Goal: Task Accomplishment & Management: Manage account settings

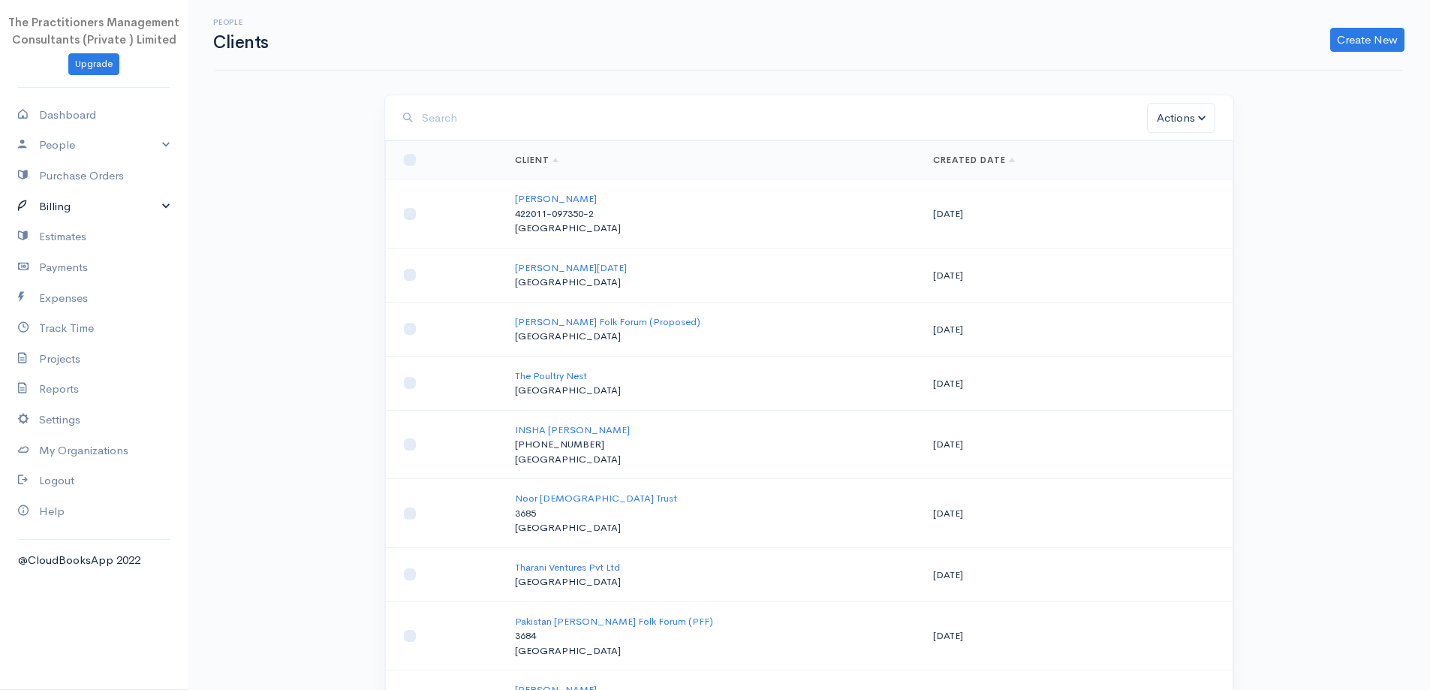
click at [125, 199] on link "Billing" at bounding box center [94, 206] width 188 height 31
click at [95, 238] on link "Invoice" at bounding box center [94, 234] width 188 height 27
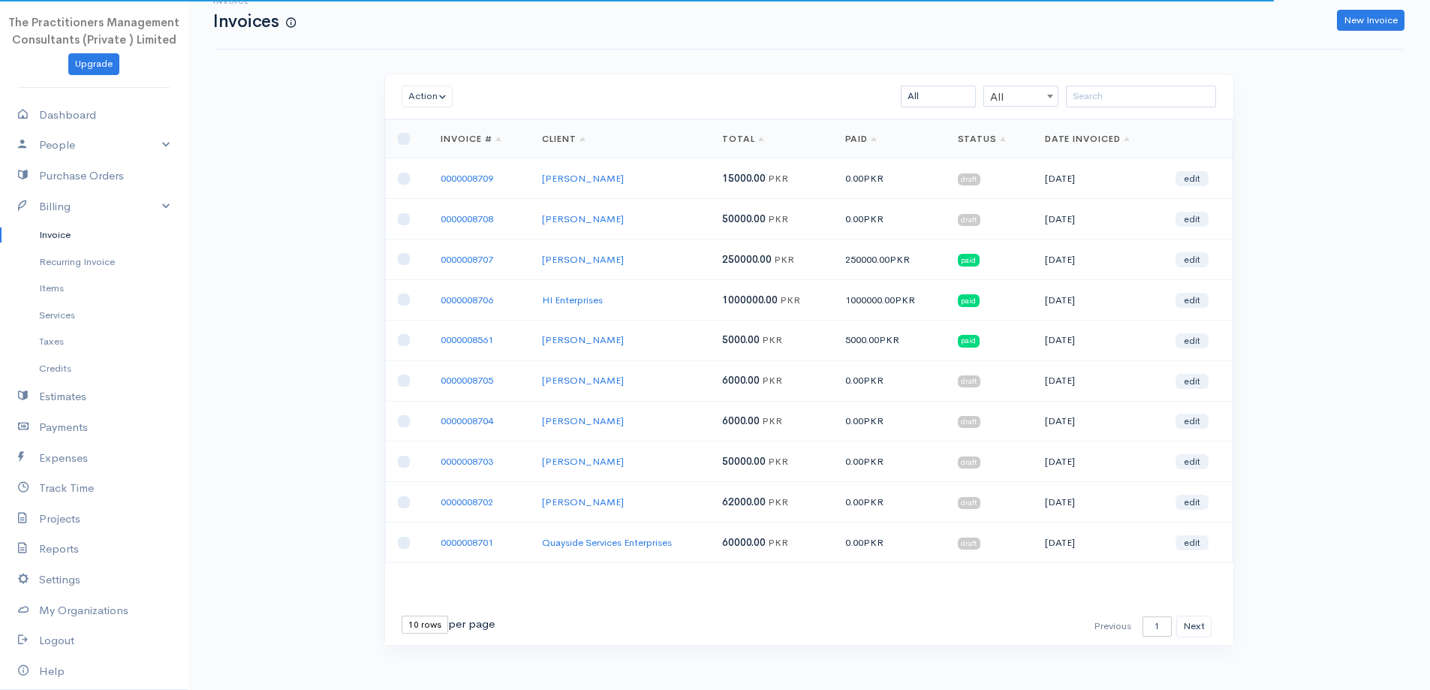
scroll to position [32, 0]
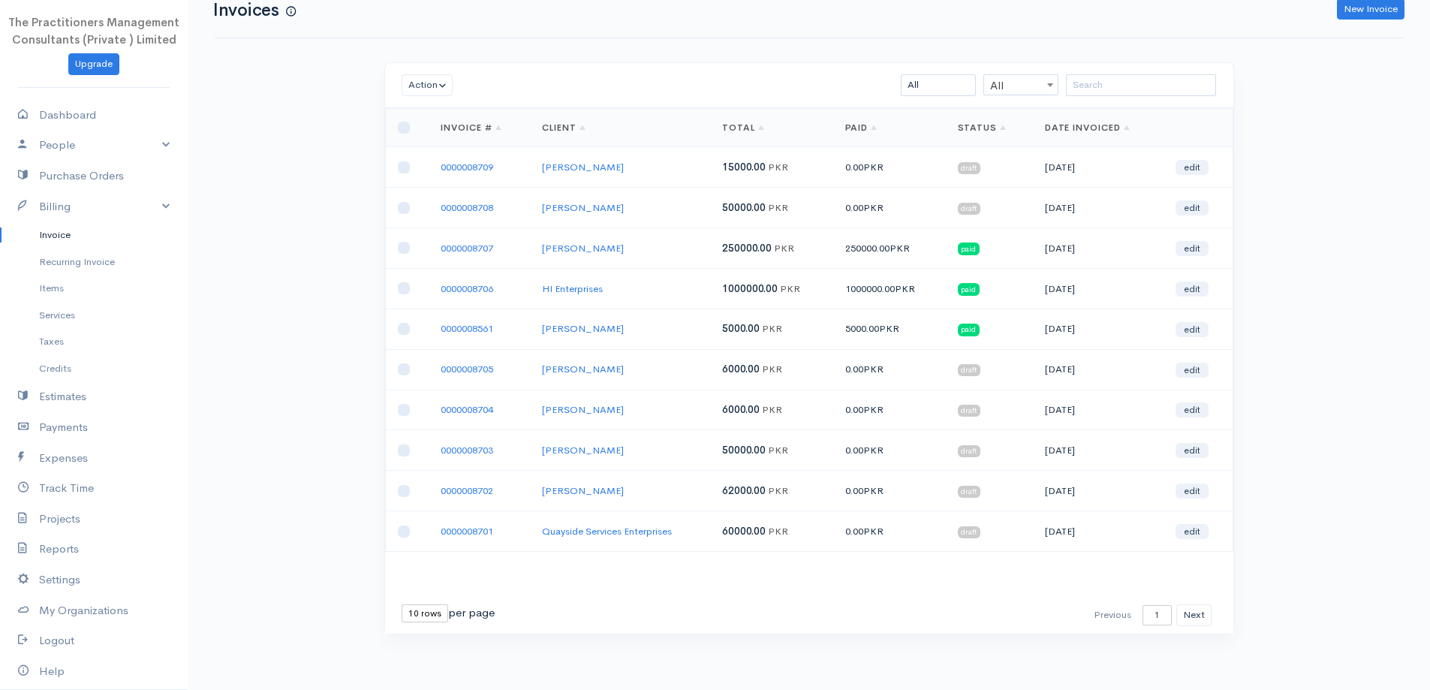
click at [421, 613] on select "10 rows 25 rows 50 rows" at bounding box center [425, 613] width 47 height 18
select select "50"
click at [402, 604] on select "10 rows 25 rows 50 rows" at bounding box center [425, 613] width 47 height 18
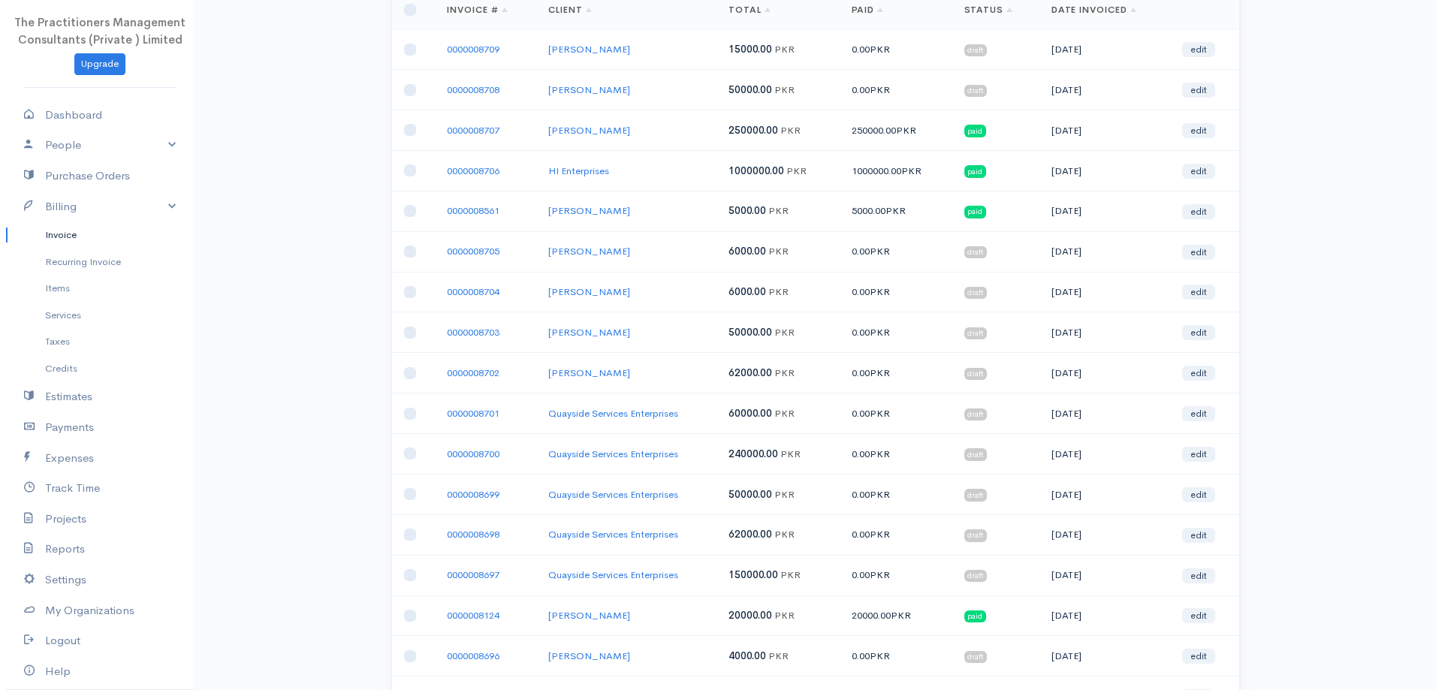
scroll to position [0, 0]
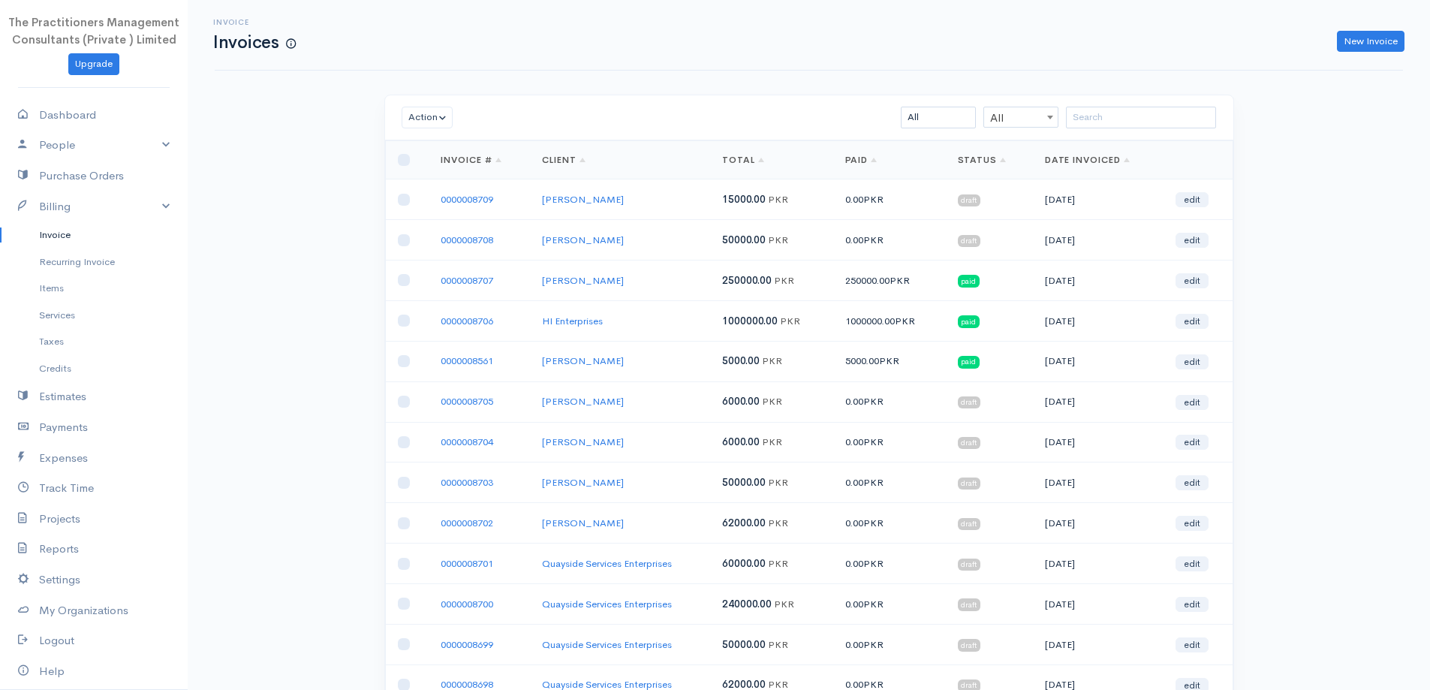
click at [484, 246] on td "0000008708" at bounding box center [479, 240] width 101 height 41
click at [484, 243] on link "0000008708" at bounding box center [467, 239] width 53 height 13
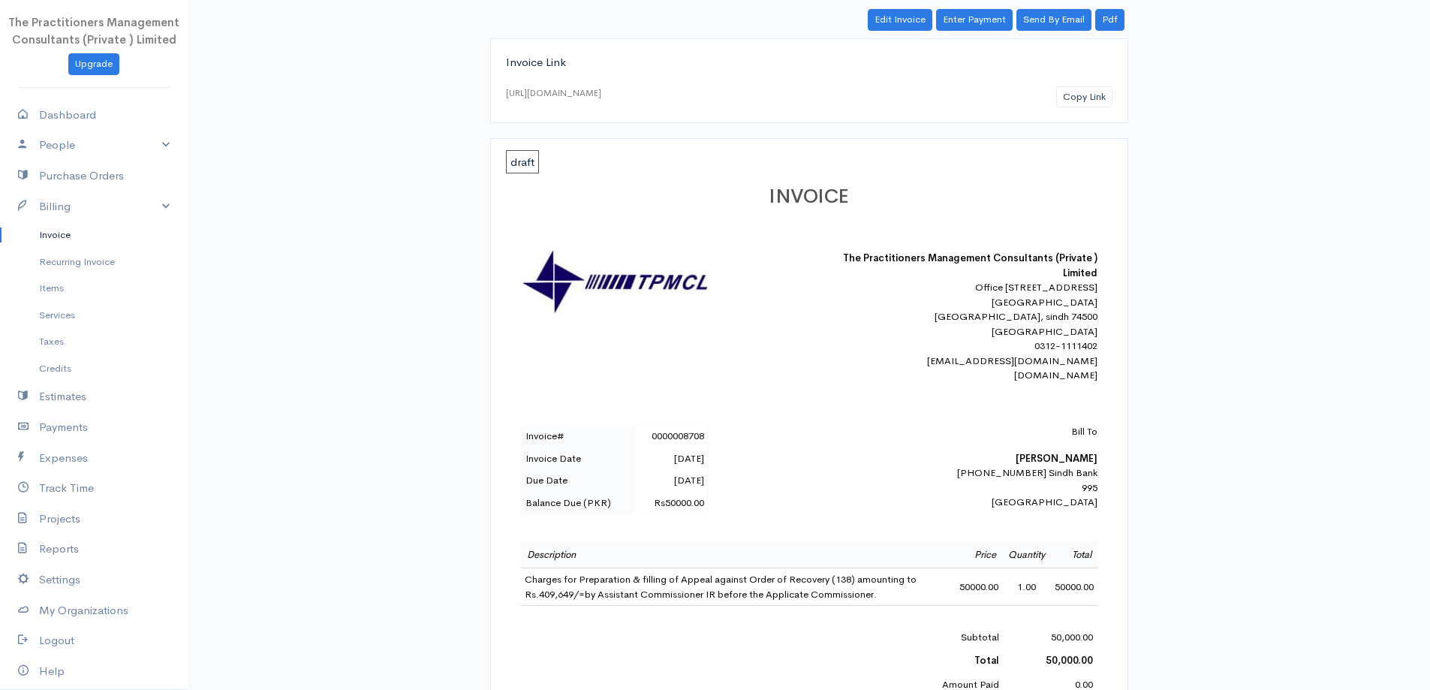
scroll to position [75, 0]
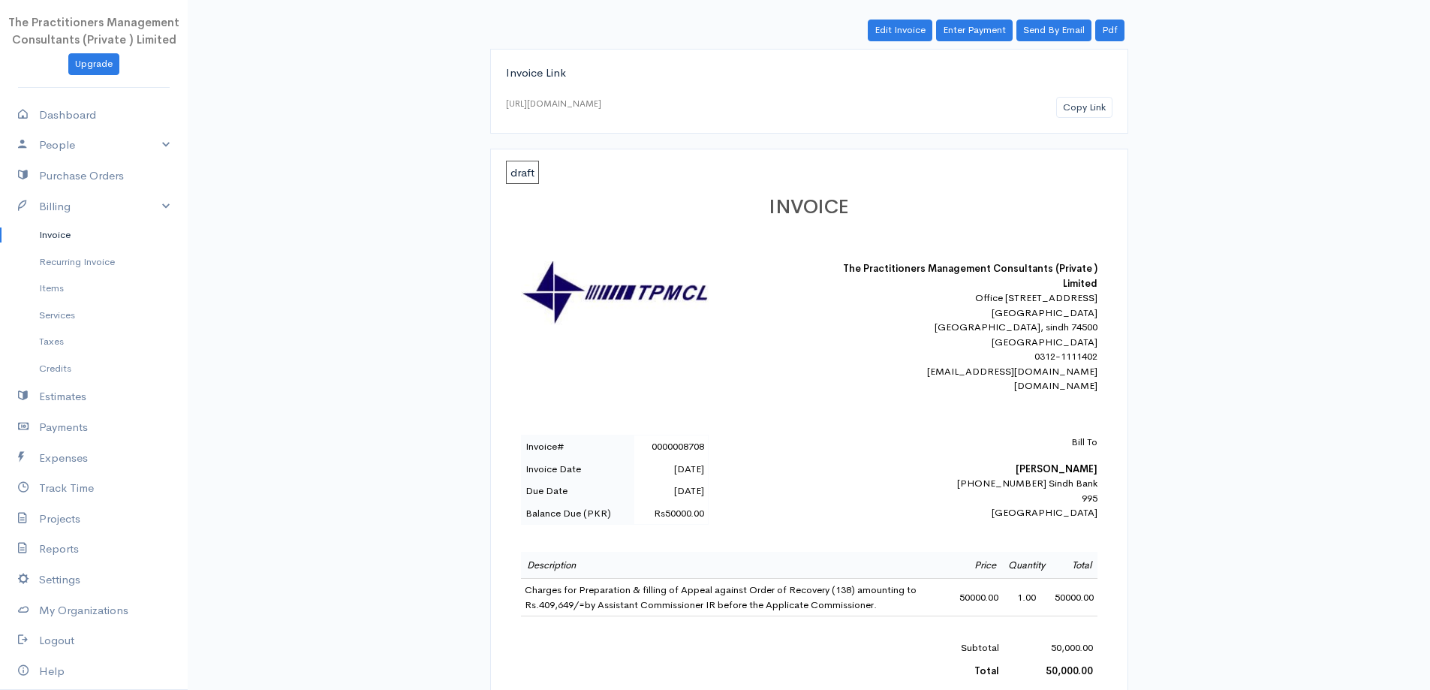
click at [1016, 475] on b "[PERSON_NAME]" at bounding box center [1057, 468] width 82 height 13
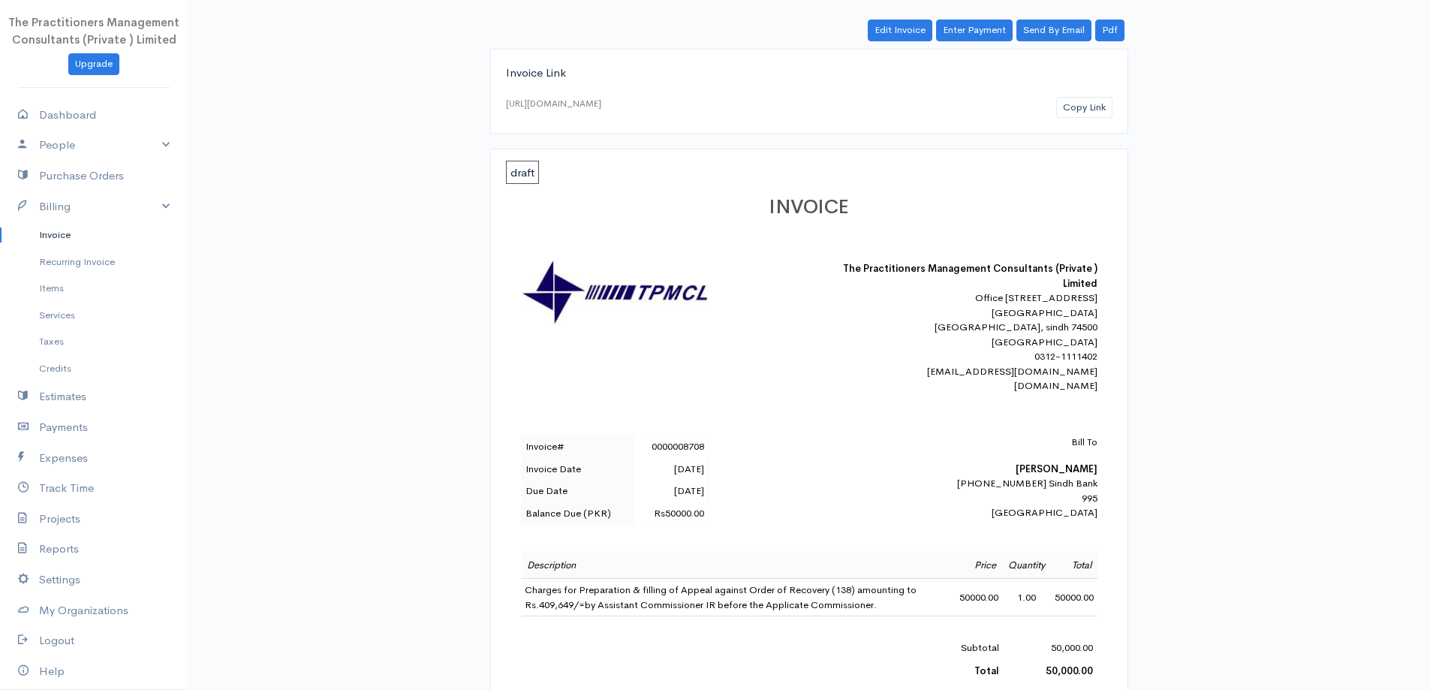
click at [987, 442] on div "INVOICE The Practitioners Management Consultants (Private ) Limited Office [STR…" at bounding box center [809, 563] width 607 height 762
click at [1016, 475] on b "[PERSON_NAME]" at bounding box center [1057, 468] width 82 height 13
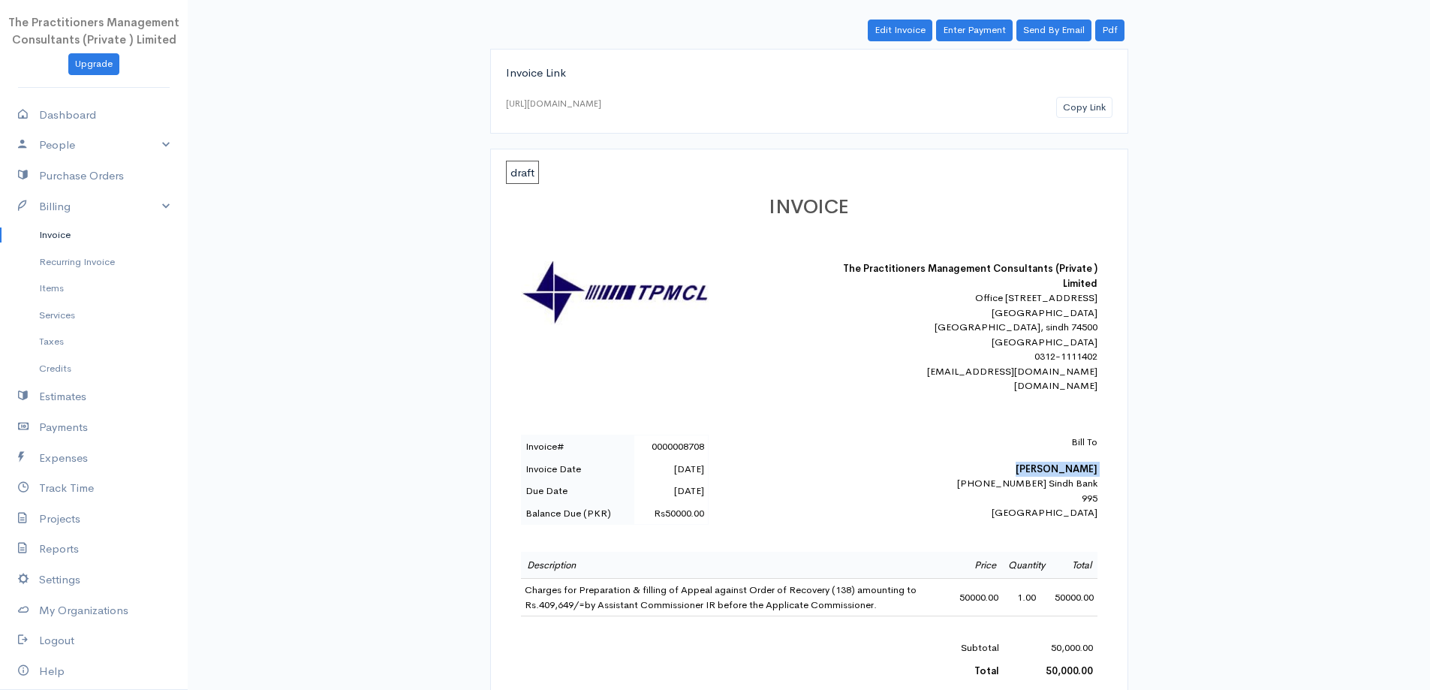
click at [1016, 475] on b "[PERSON_NAME]" at bounding box center [1057, 468] width 82 height 13
click at [970, 450] on p "Bill To" at bounding box center [966, 442] width 263 height 15
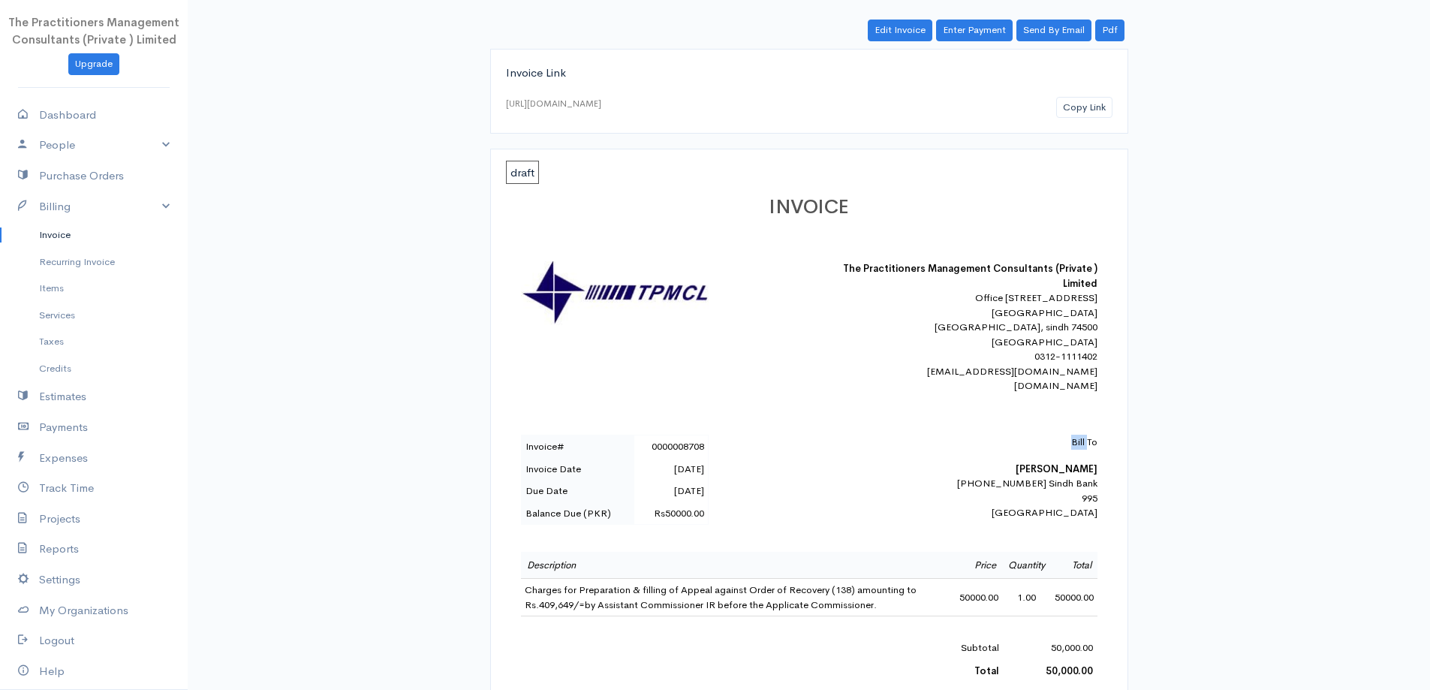
click at [970, 450] on p "Bill To" at bounding box center [966, 442] width 263 height 15
click at [1016, 475] on b "[PERSON_NAME]" at bounding box center [1057, 468] width 82 height 13
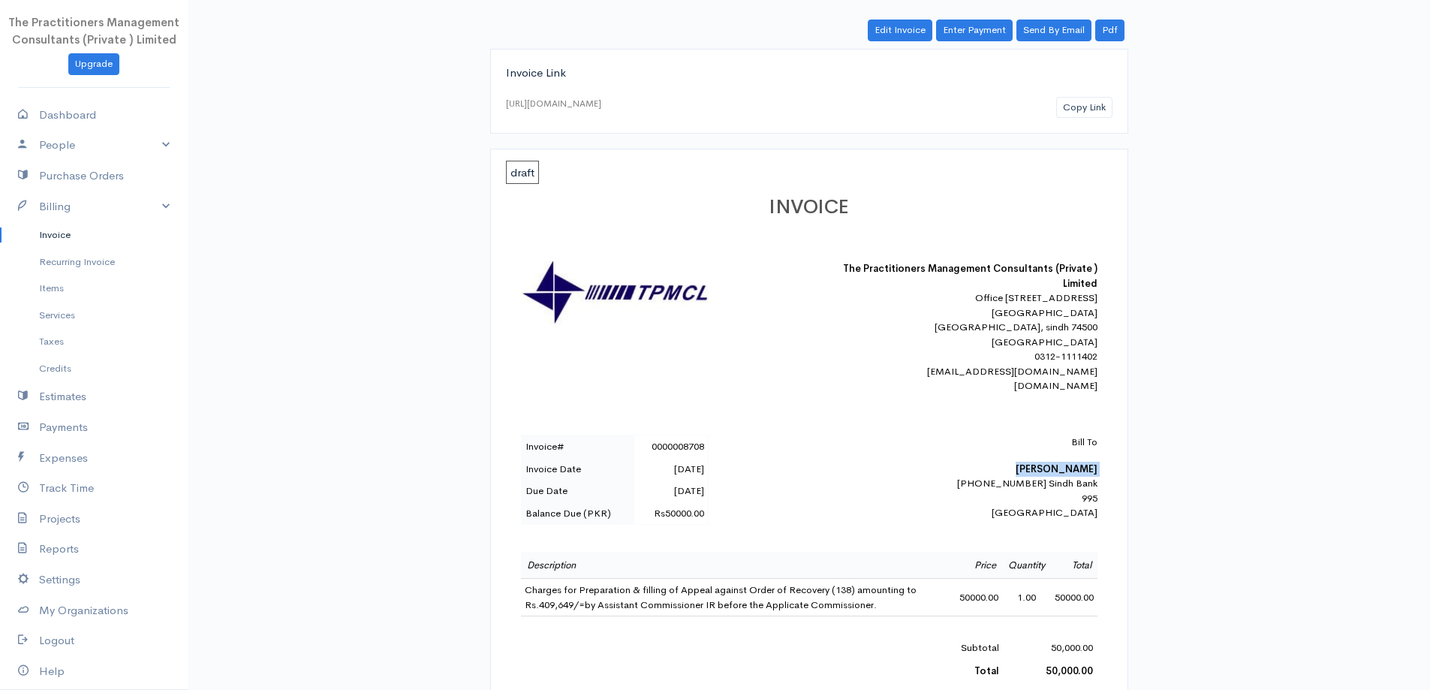
click at [1016, 475] on b "[PERSON_NAME]" at bounding box center [1057, 468] width 82 height 13
click at [973, 467] on div "Bill To [PERSON_NAME] [PHONE_NUMBER] Sindh Bank 995 [GEOGRAPHIC_DATA]" at bounding box center [966, 478] width 263 height 86
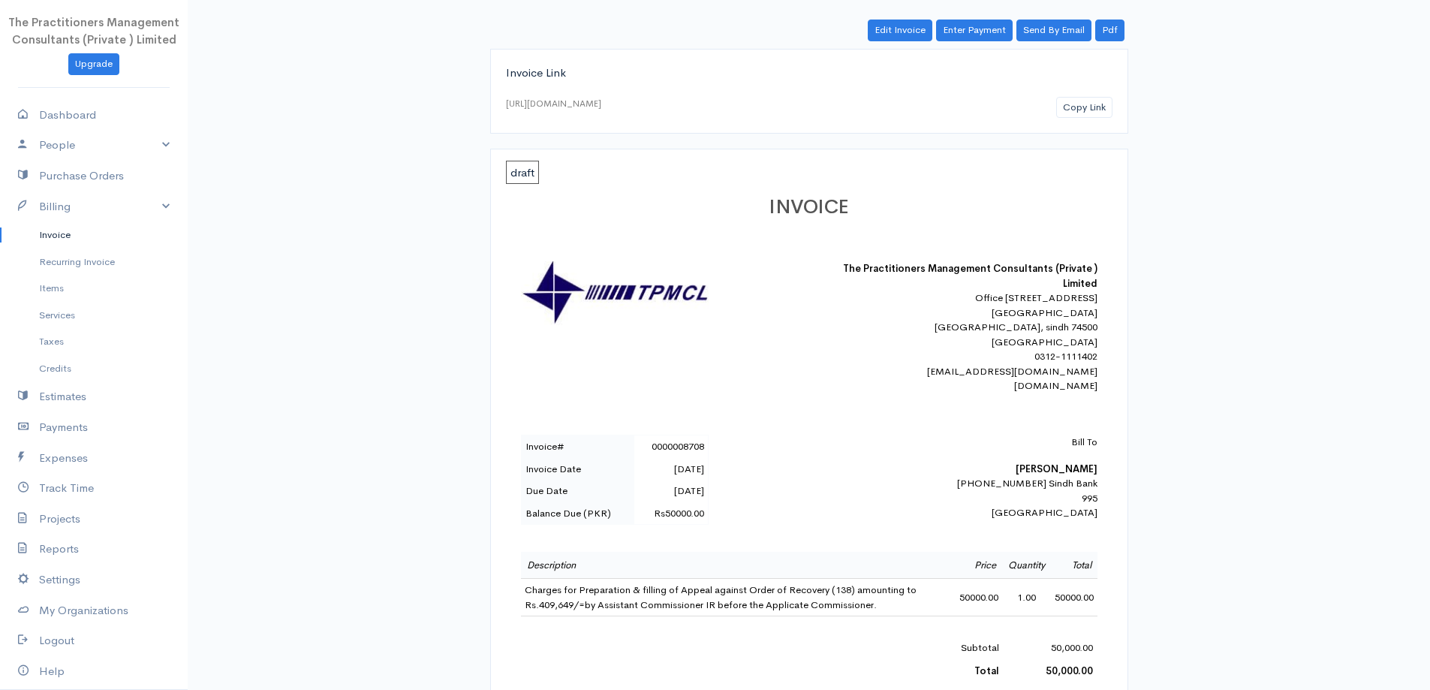
click at [971, 450] on p "Bill To" at bounding box center [966, 442] width 263 height 15
click at [779, 361] on div "The Practitioners Management Consultants (Private ) Limited [STREET_ADDRESS] 03…" at bounding box center [809, 327] width 577 height 132
click at [56, 233] on link "Invoice" at bounding box center [94, 234] width 188 height 27
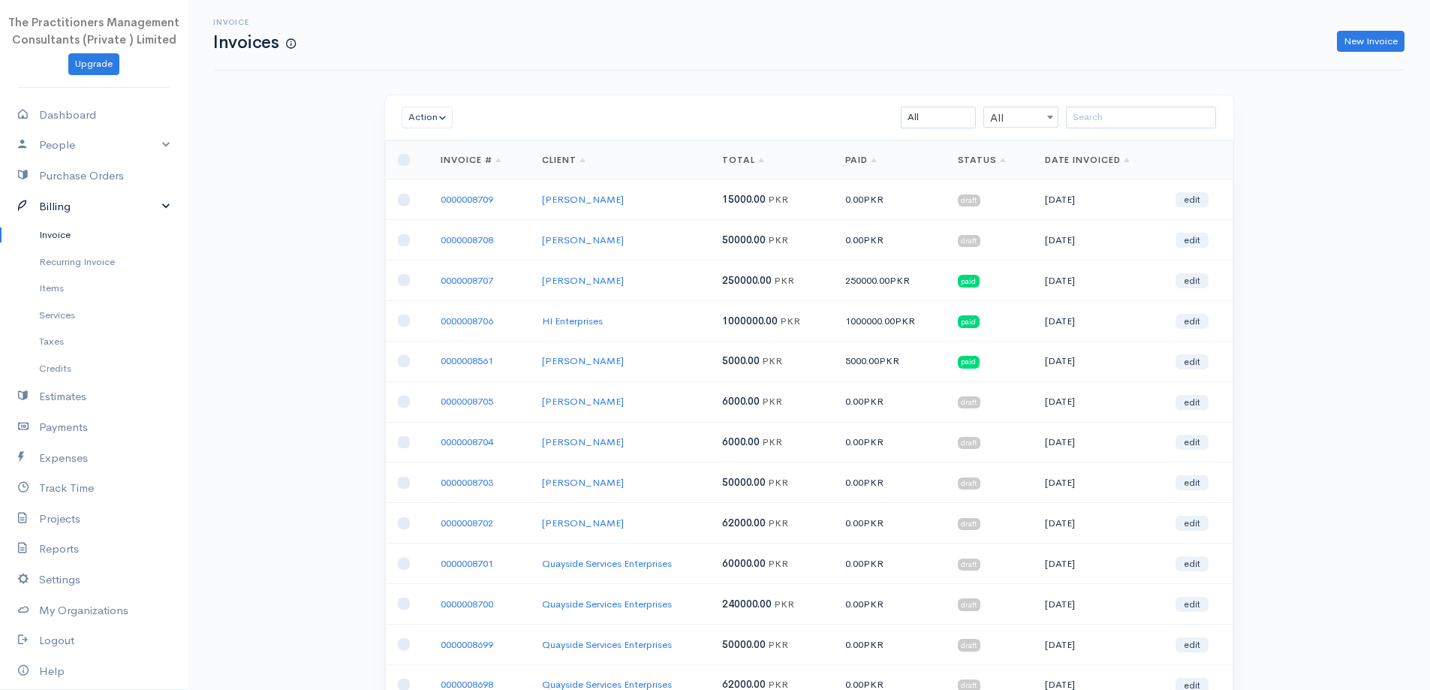
click at [62, 215] on link "Billing" at bounding box center [94, 206] width 188 height 31
click at [62, 216] on link "Billing" at bounding box center [94, 206] width 188 height 31
click at [48, 212] on link "Billing" at bounding box center [94, 206] width 188 height 31
click at [51, 230] on link "Invoice" at bounding box center [94, 234] width 188 height 27
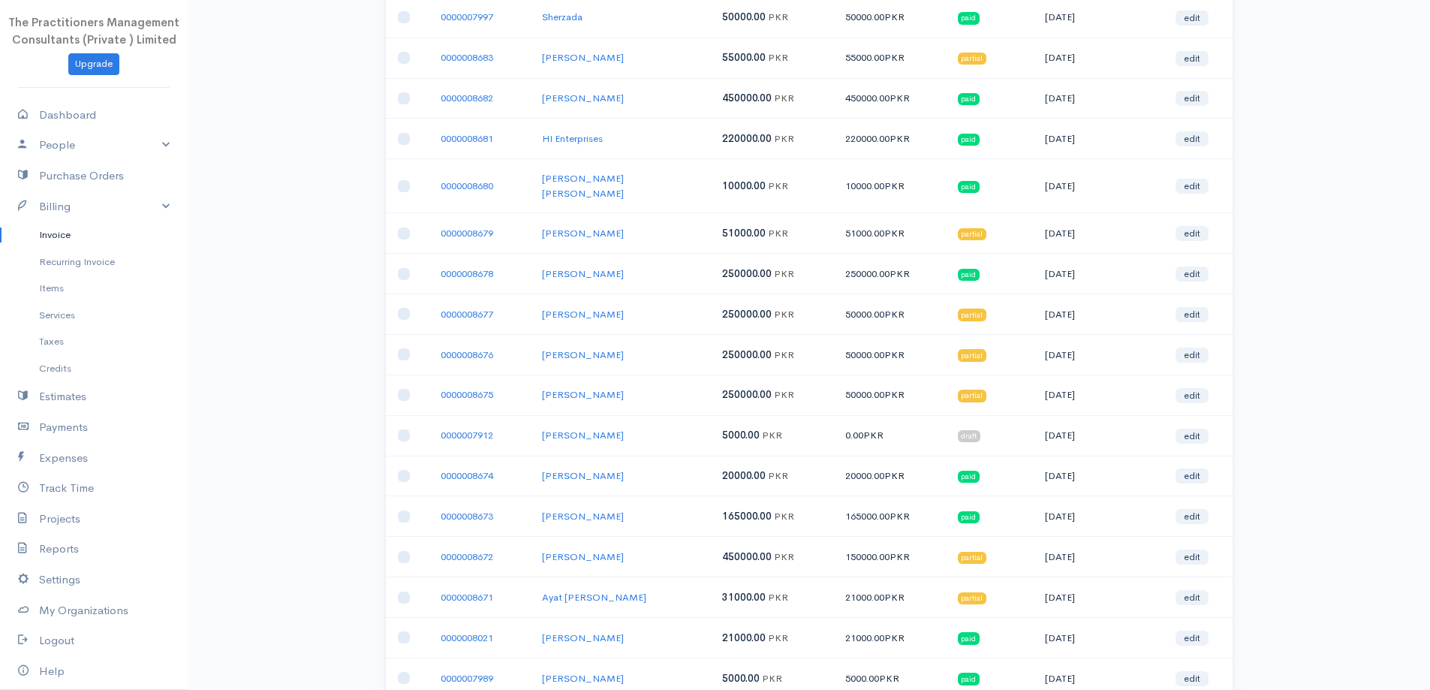
scroll to position [1650, 0]
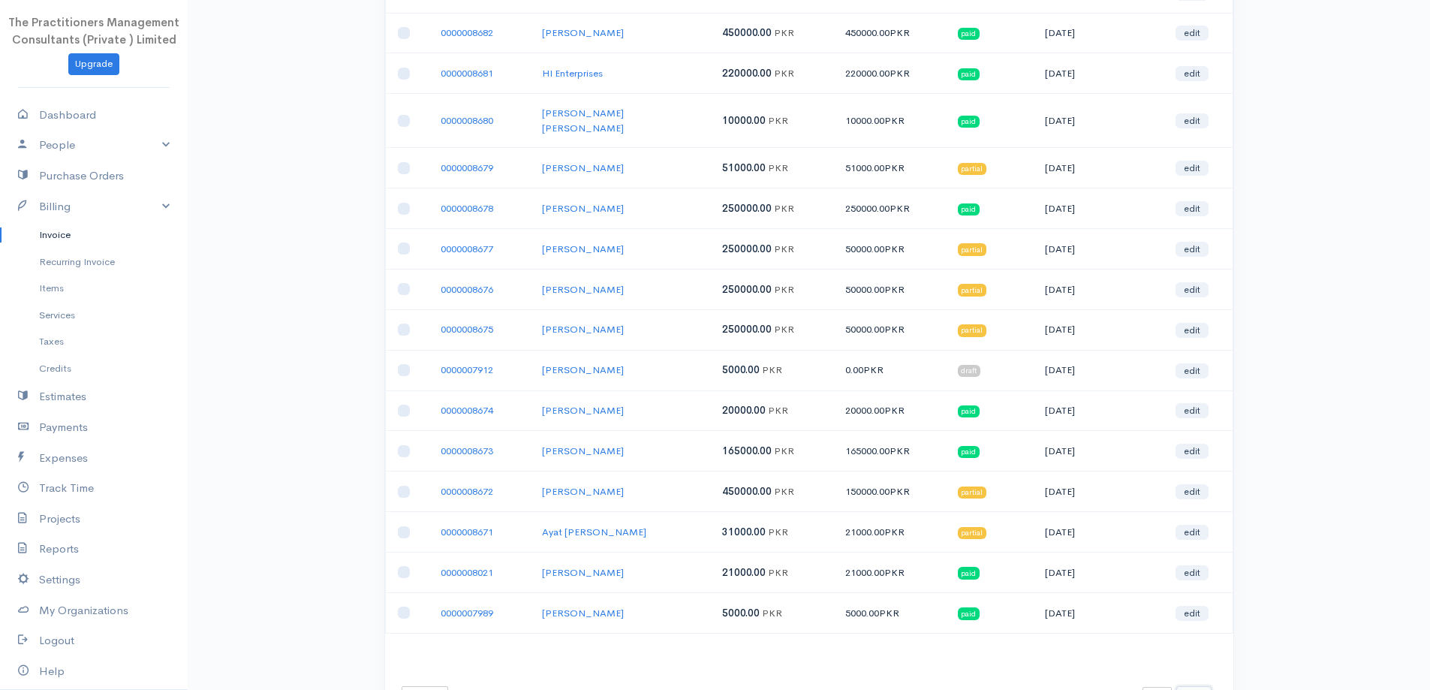
click at [1187, 686] on button "Next" at bounding box center [1194, 697] width 35 height 22
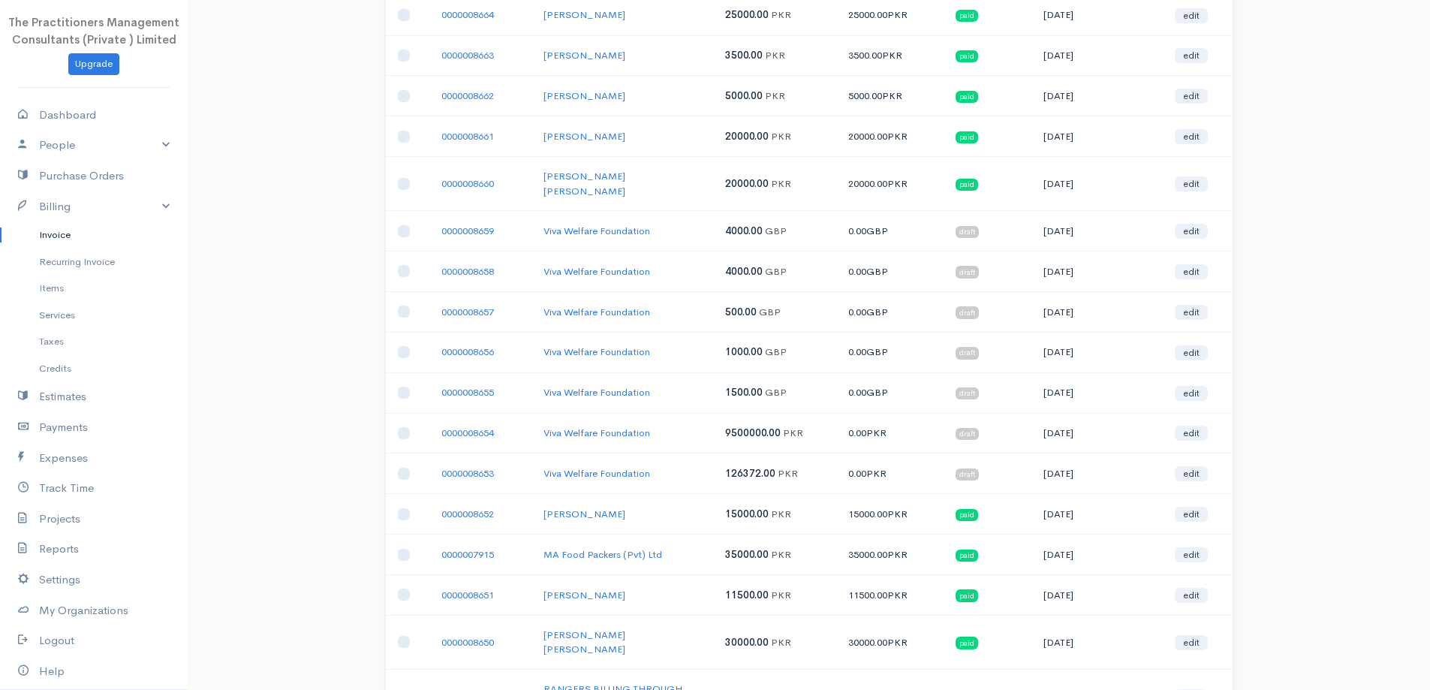
scroll to position [676, 0]
